Goal: Check status

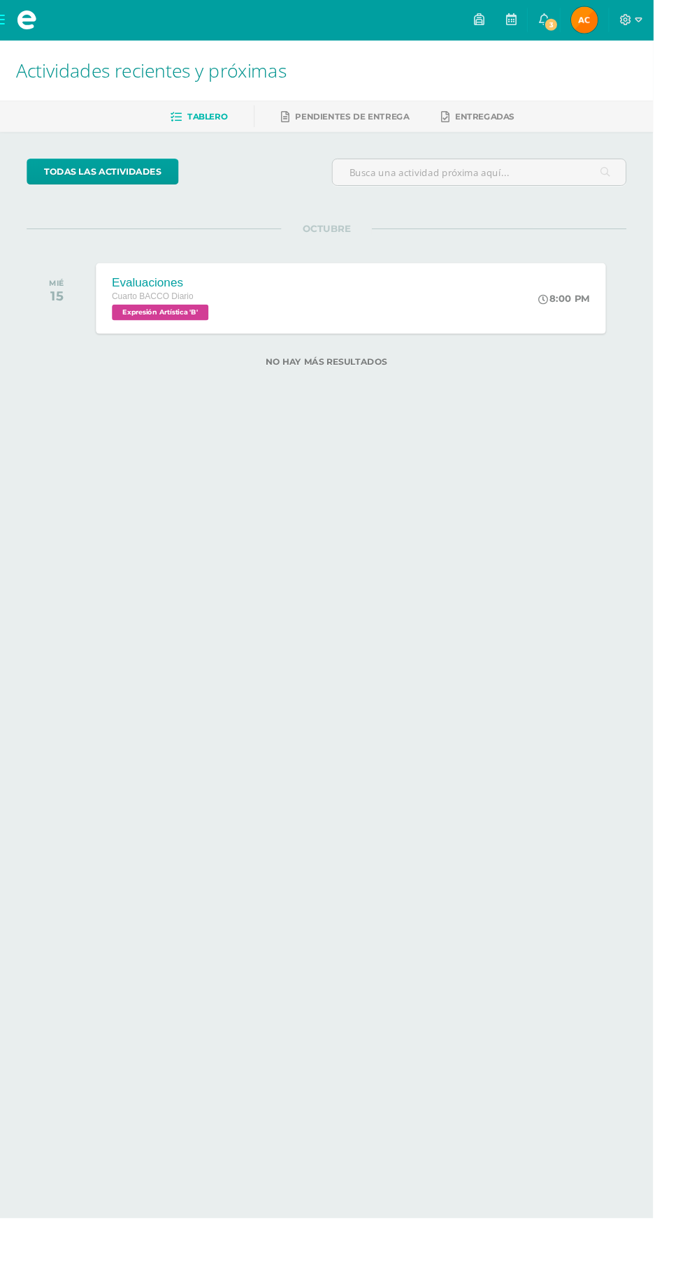
click at [576, 18] on icon at bounding box center [569, 20] width 11 height 13
click at [498, 430] on html "Mis cursos Archivos Cerrar panel Ciencias Sociales y Formación Ciudadana 4 Cuar…" at bounding box center [342, 215] width 685 height 430
click at [629, 20] on span "[PERSON_NAME] Mi Perfil" at bounding box center [613, 21] width 34 height 28
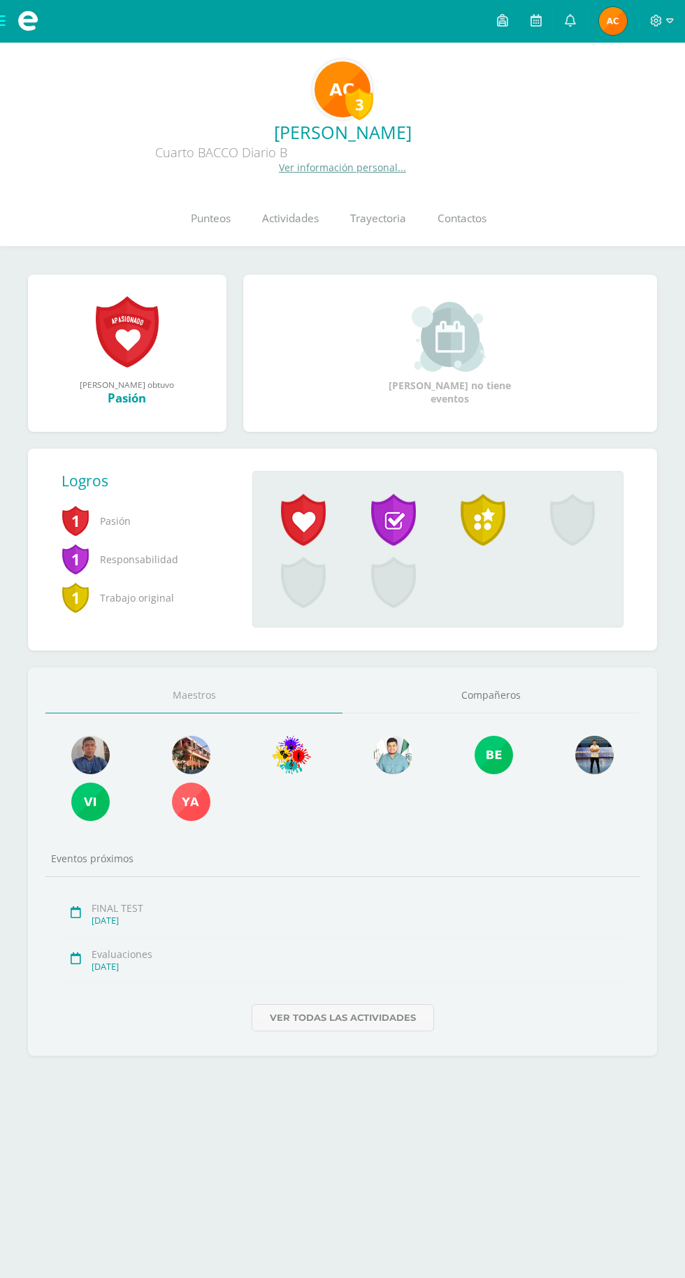
click at [207, 217] on span "Punteos" at bounding box center [211, 218] width 40 height 15
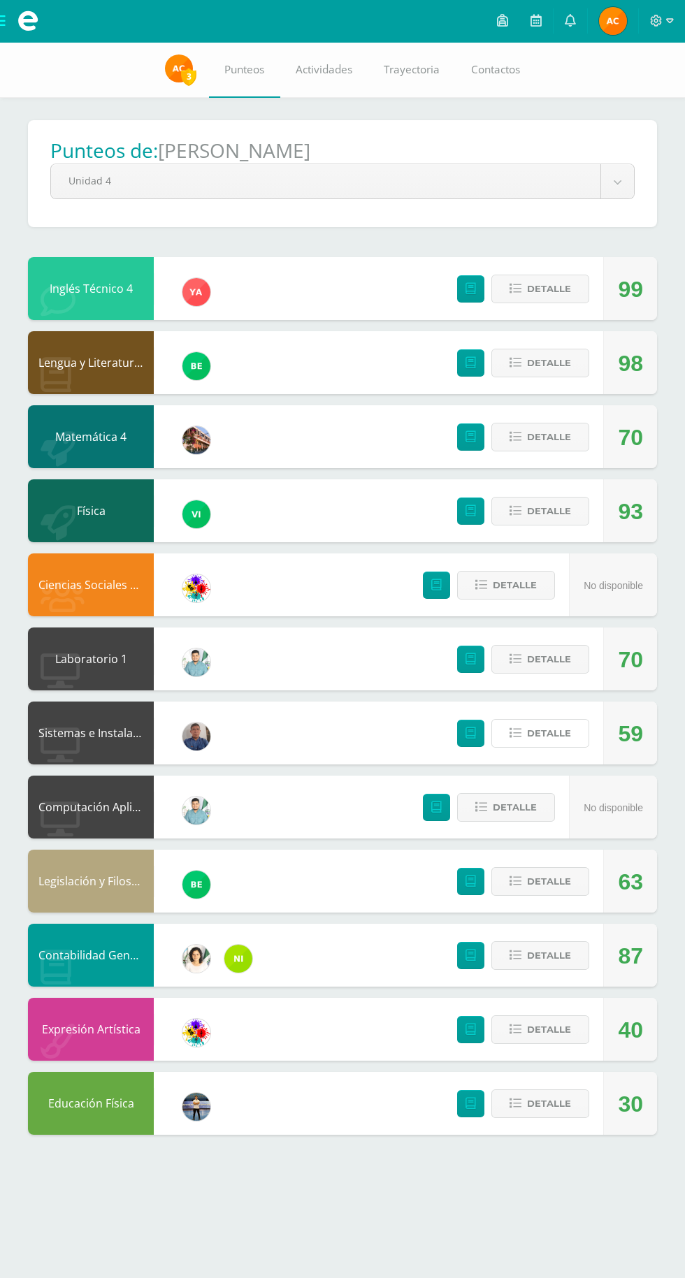
click at [572, 738] on button "Detalle" at bounding box center [540, 733] width 98 height 29
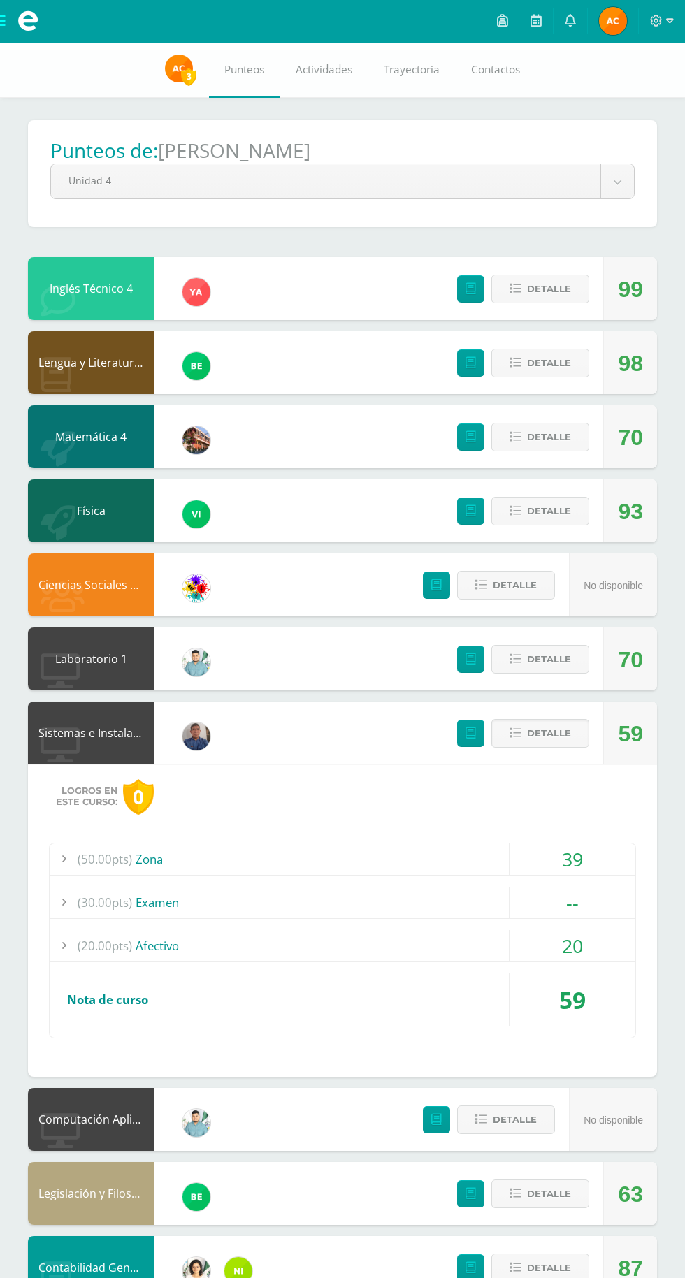
click at [151, 860] on div "(50.00pts) Zona" at bounding box center [342, 858] width 585 height 31
